Goal: Contribute content

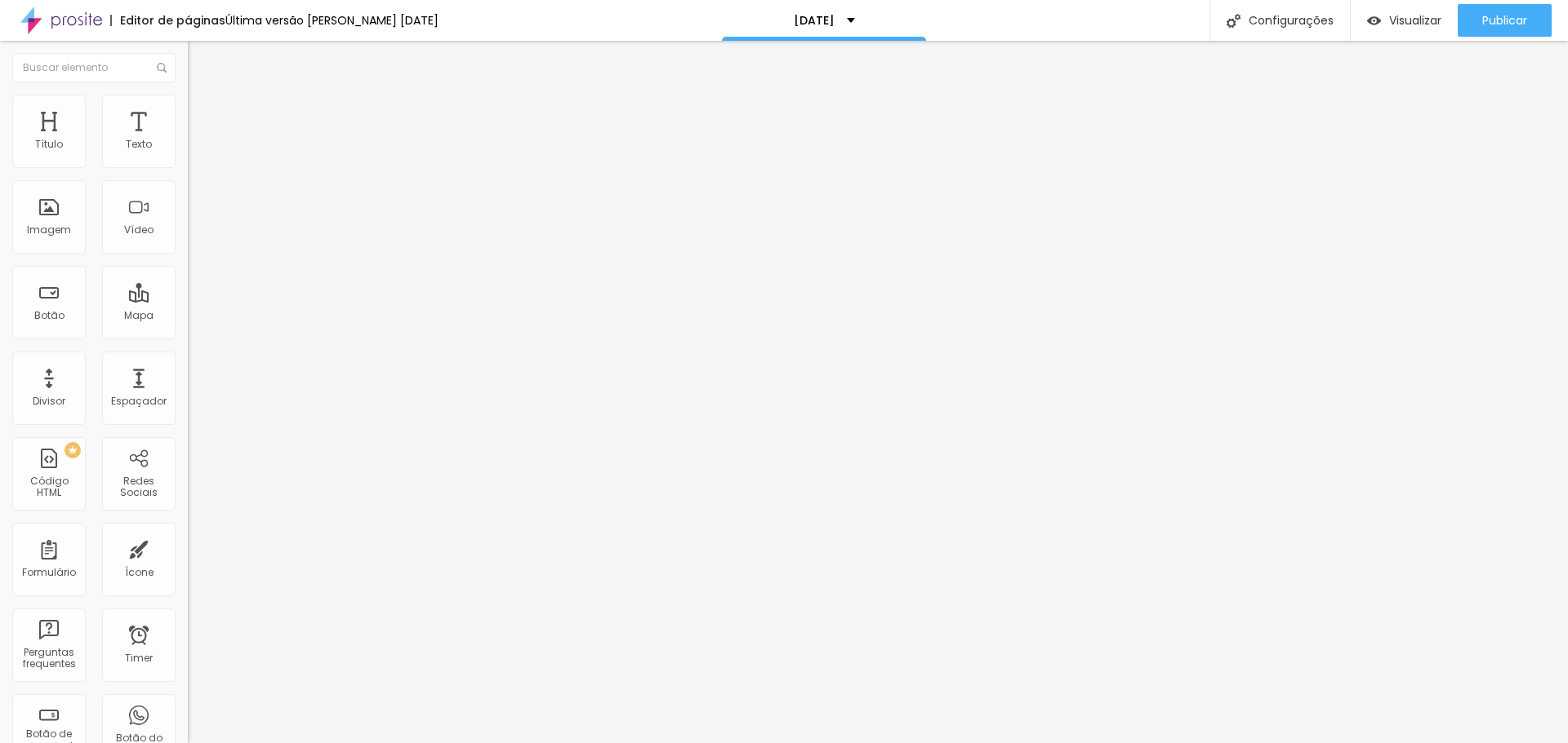
click at [198, 156] on div "DIAS DOS PAIS" at bounding box center [281, 148] width 167 height 14
click at [112, 742] on div "DIA DAS CRIANÇAS" at bounding box center [81, 754] width 155 height 10
click at [198, 156] on div "DIAS DOS PAIS" at bounding box center [281, 148] width 167 height 14
click at [73, 742] on div "DIA DAS CRIANÇAS" at bounding box center [81, 754] width 155 height 10
drag, startPoint x: 151, startPoint y: 288, endPoint x: 62, endPoint y: 205, distance: 121.7
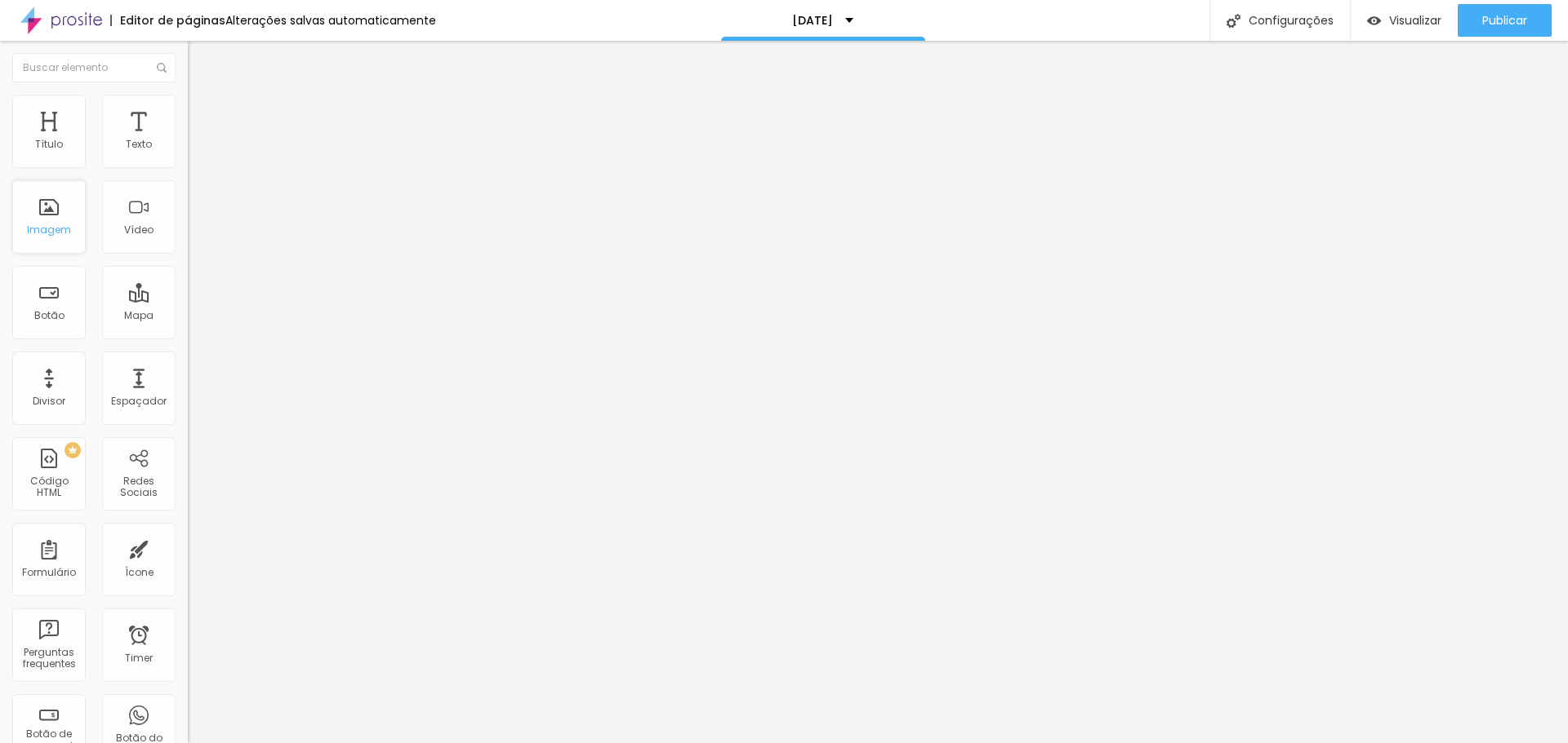
click at [62, 205] on div "Imagem" at bounding box center [49, 216] width 73 height 73
click at [188, 140] on span "Trocar imagem" at bounding box center [232, 133] width 89 height 14
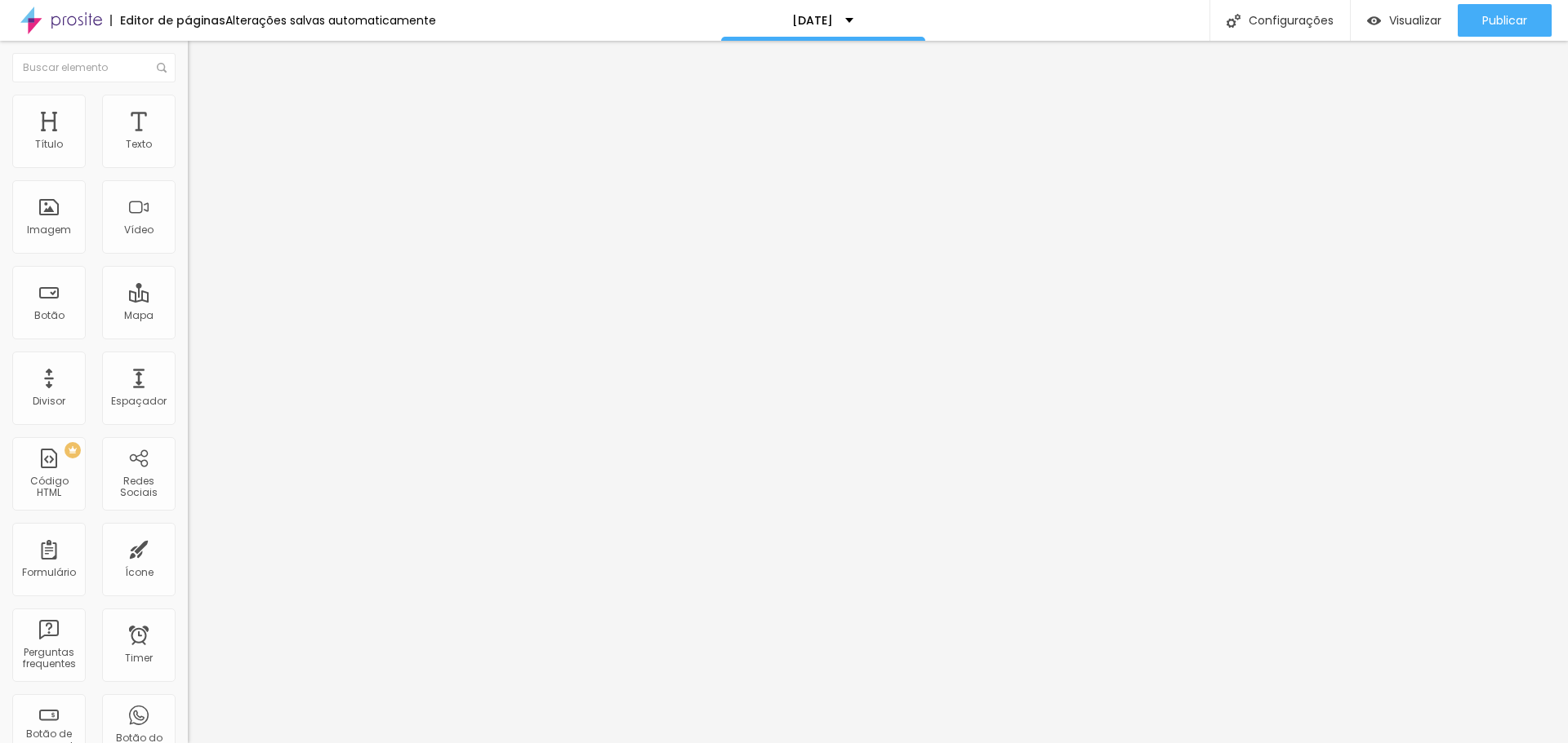
click at [52, 231] on div "Imagem" at bounding box center [49, 231] width 44 height 11
click at [200, 54] on img "button" at bounding box center [207, 60] width 13 height 13
click at [188, 140] on span "Adicionar imagem" at bounding box center [240, 133] width 105 height 14
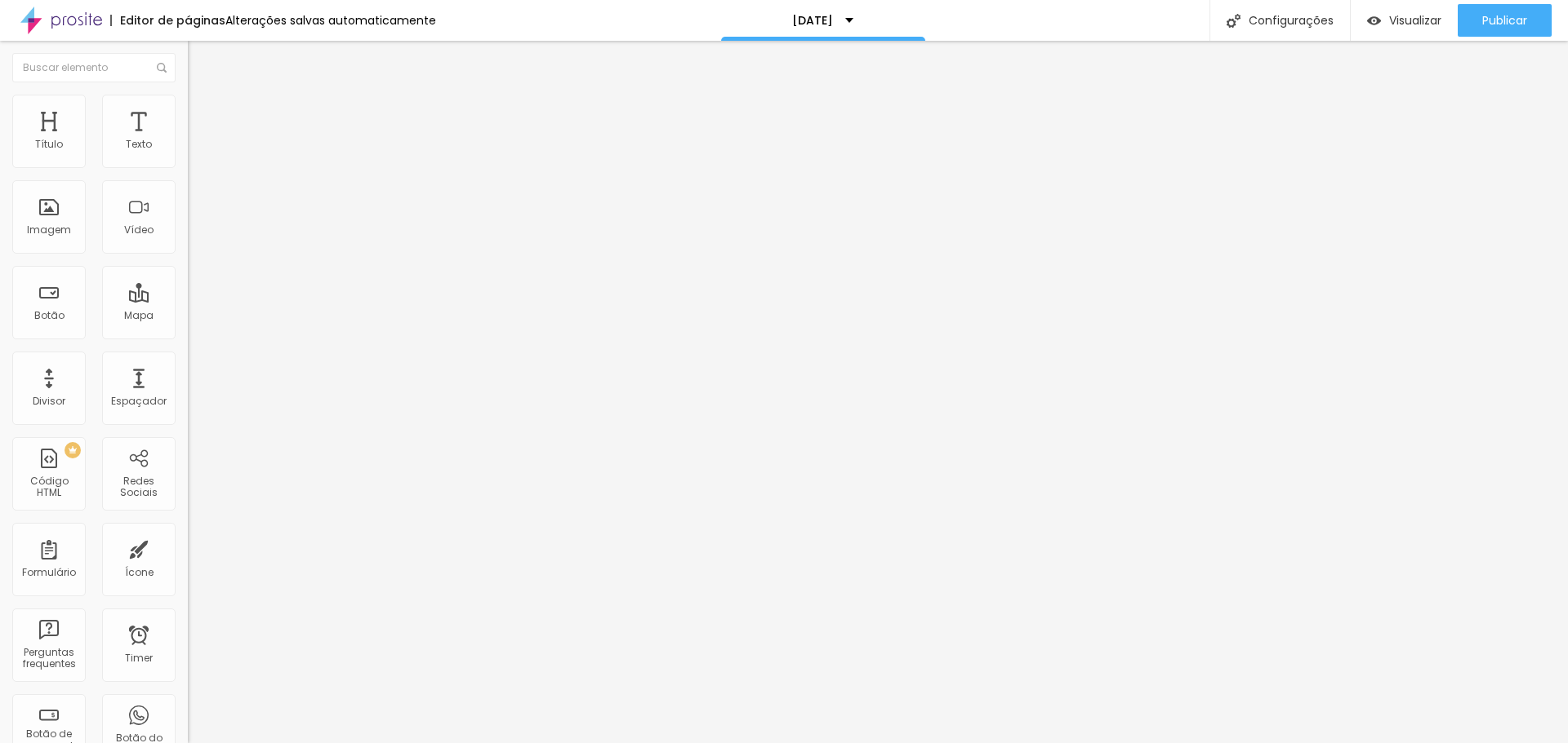
click at [188, 140] on span "Adicionar imagem" at bounding box center [240, 133] width 105 height 14
click at [200, 57] on img "button" at bounding box center [207, 60] width 13 height 13
click at [188, 140] on span "Adicionar imagem" at bounding box center [240, 133] width 105 height 14
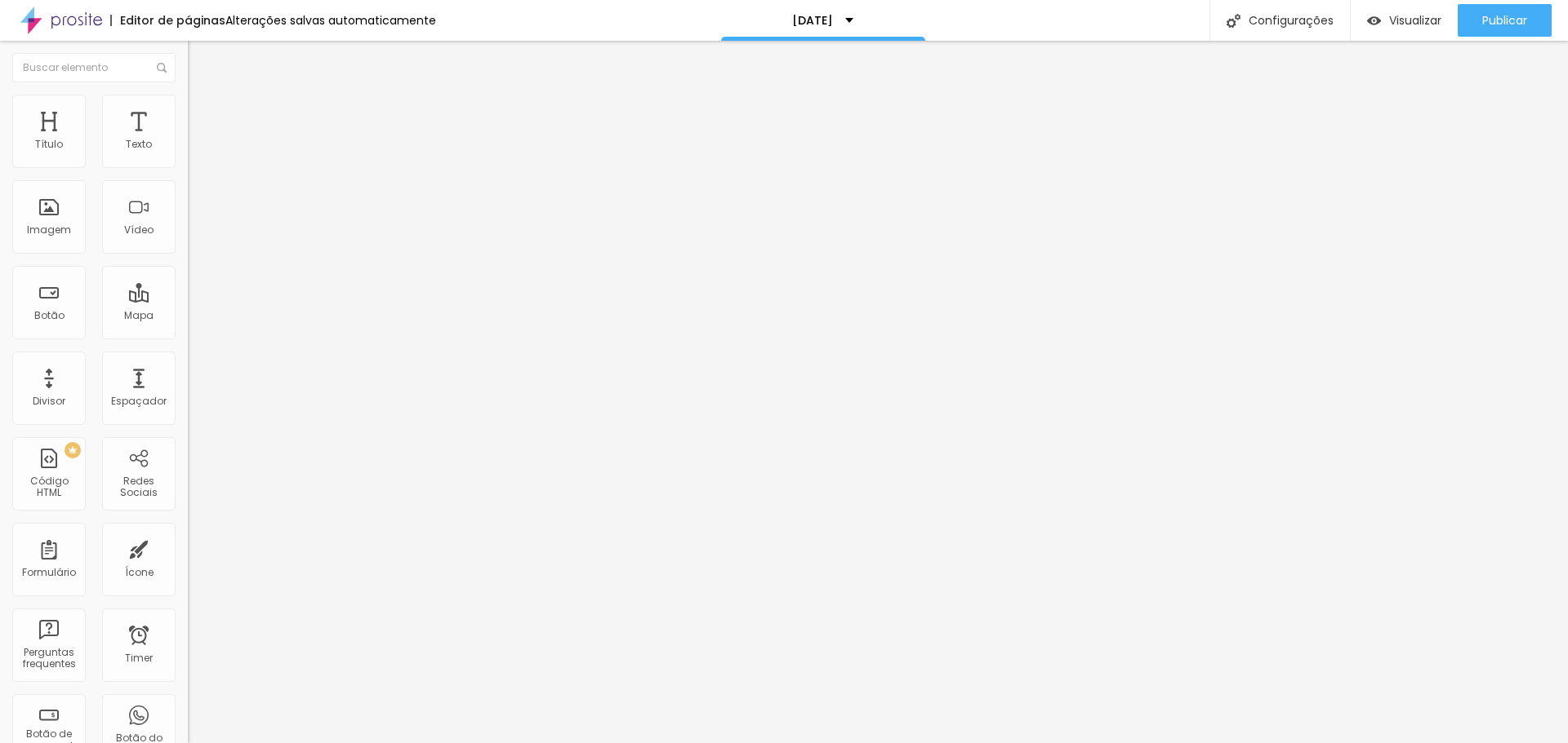
click at [188, 255] on span "Original" at bounding box center [207, 249] width 39 height 14
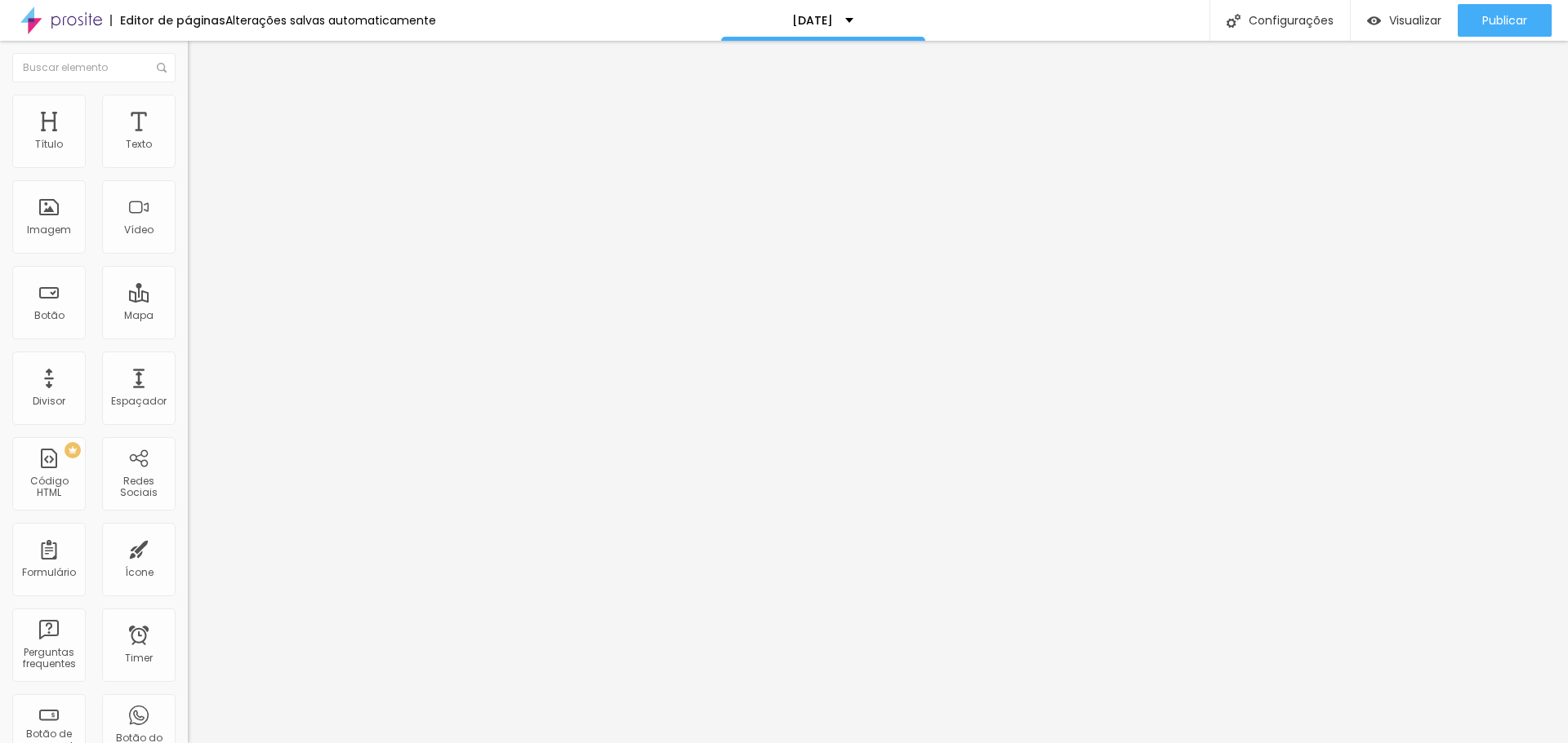
click at [188, 265] on span "Cinema" at bounding box center [208, 258] width 41 height 14
click at [188, 281] on span "Padrão" at bounding box center [206, 273] width 37 height 14
click at [188, 291] on span "Quadrado" at bounding box center [214, 283] width 53 height 14
click at [188, 300] on span "Original" at bounding box center [207, 293] width 39 height 14
click at [1487, 17] on span "Publicar" at bounding box center [1504, 21] width 45 height 13
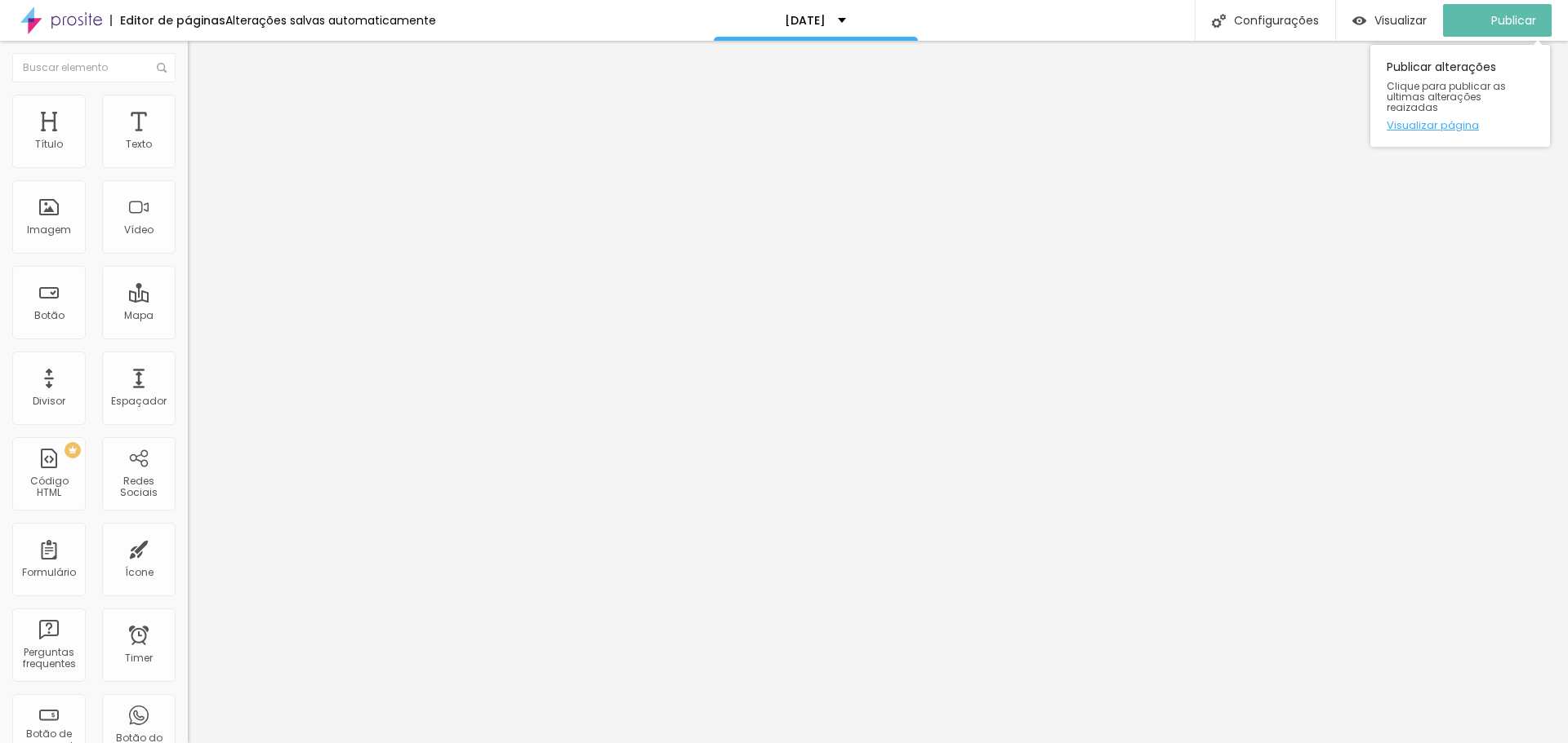
click at [1462, 120] on link "Visualizar página" at bounding box center [1459, 125] width 147 height 10
click at [1494, 27] on span "Publicar" at bounding box center [1504, 21] width 45 height 13
click at [200, 65] on img "button" at bounding box center [207, 60] width 13 height 13
click at [188, 140] on span "Adicionar imagem" at bounding box center [240, 133] width 105 height 14
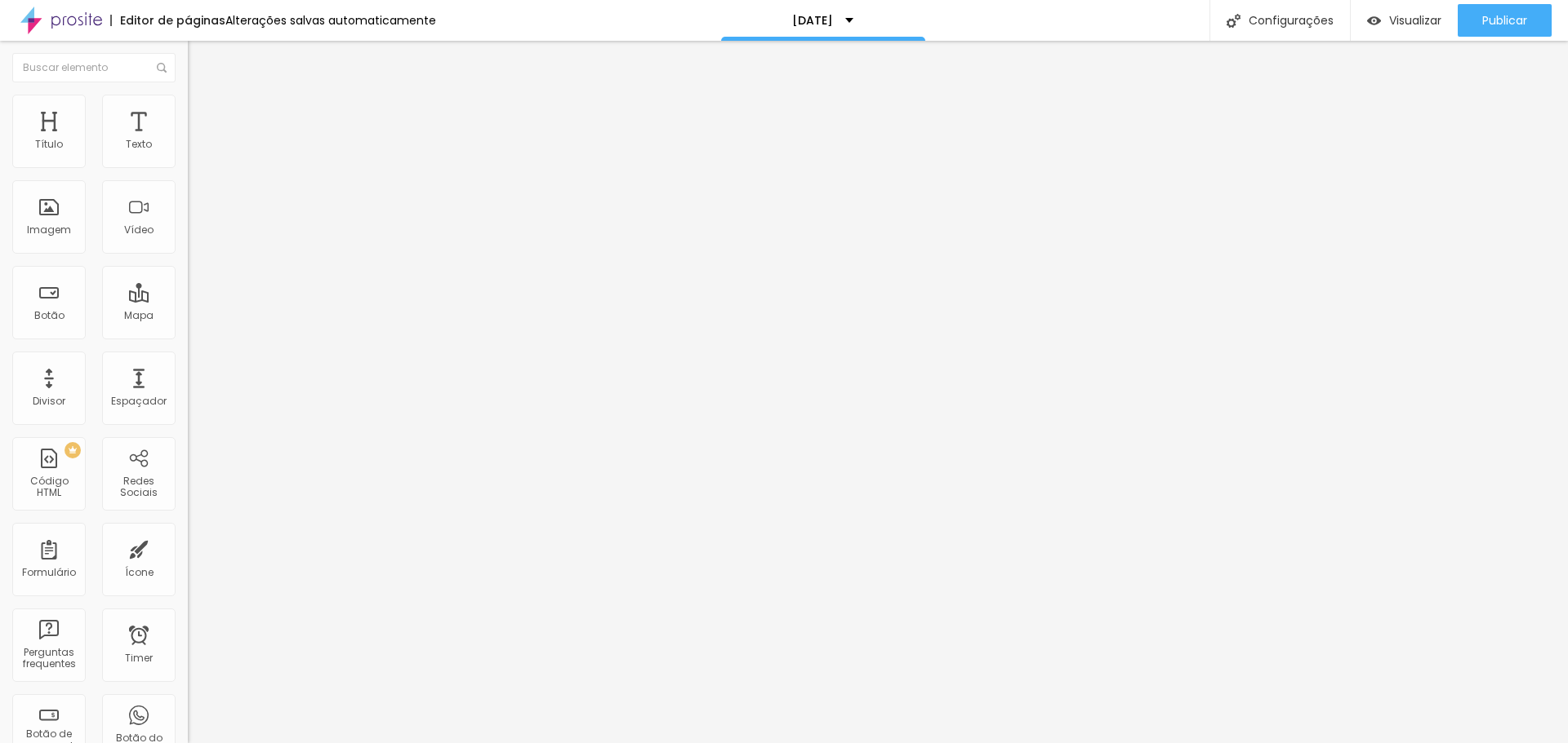
click at [188, 255] on span "Original" at bounding box center [207, 249] width 39 height 14
click at [200, 57] on img "button" at bounding box center [207, 60] width 13 height 13
click at [66, 231] on div "Imagem" at bounding box center [49, 231] width 44 height 11
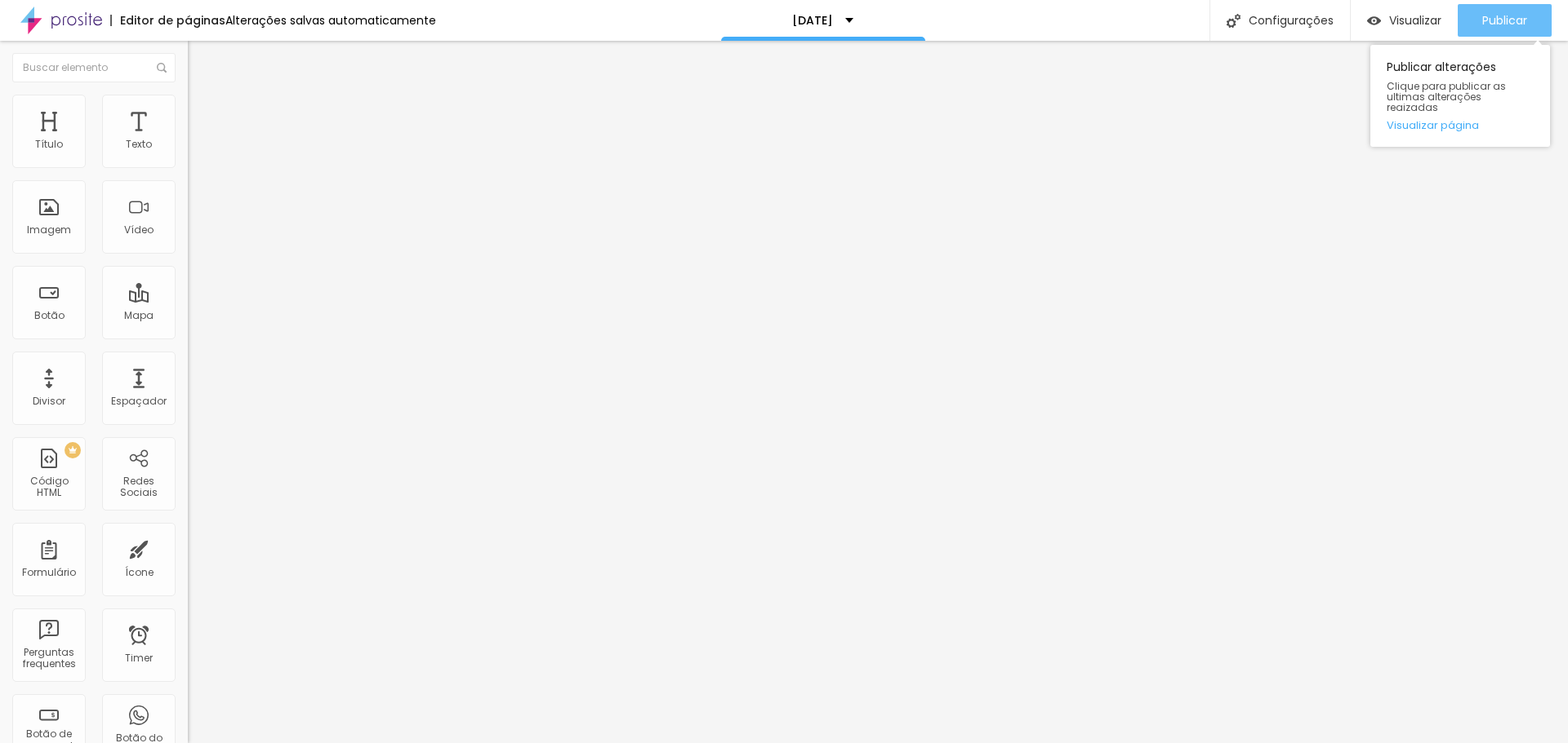
click at [1499, 23] on span "Publicar" at bounding box center [1504, 21] width 45 height 13
click at [1406, 23] on span "Visualizar" at bounding box center [1415, 21] width 52 height 13
